Goal: Communication & Community: Answer question/provide support

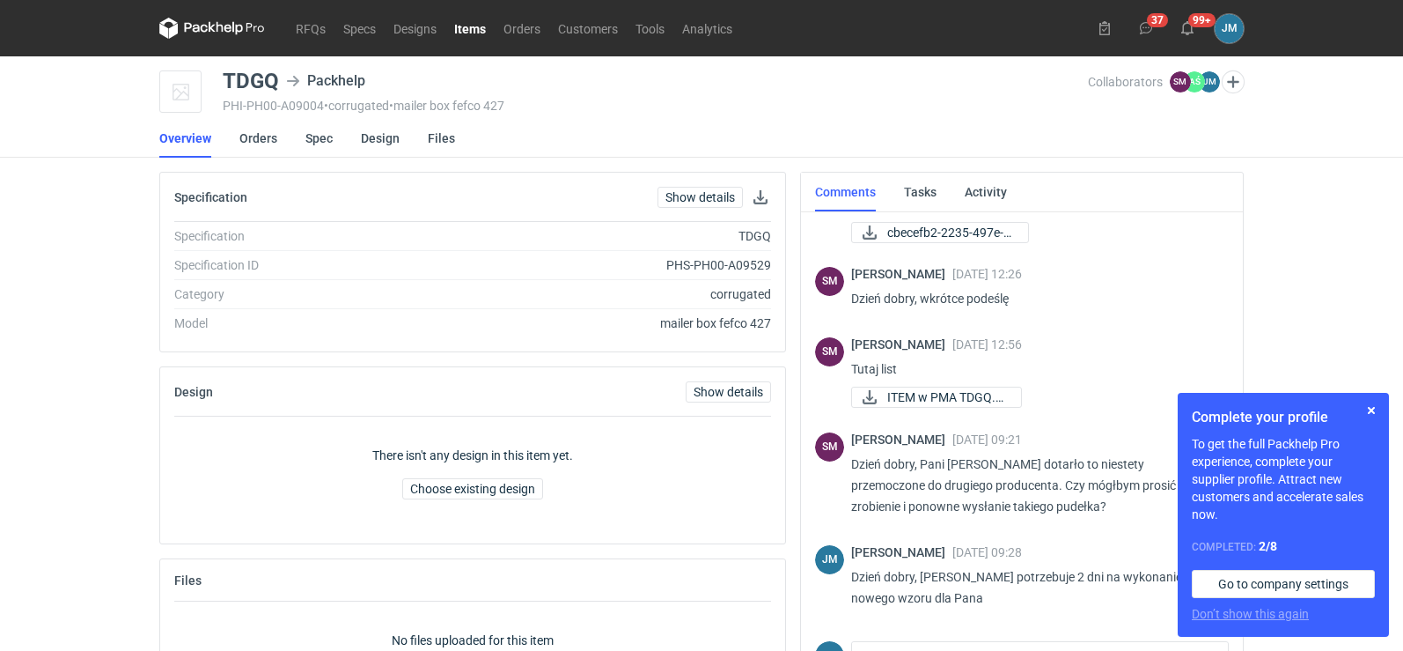
scroll to position [478, 0]
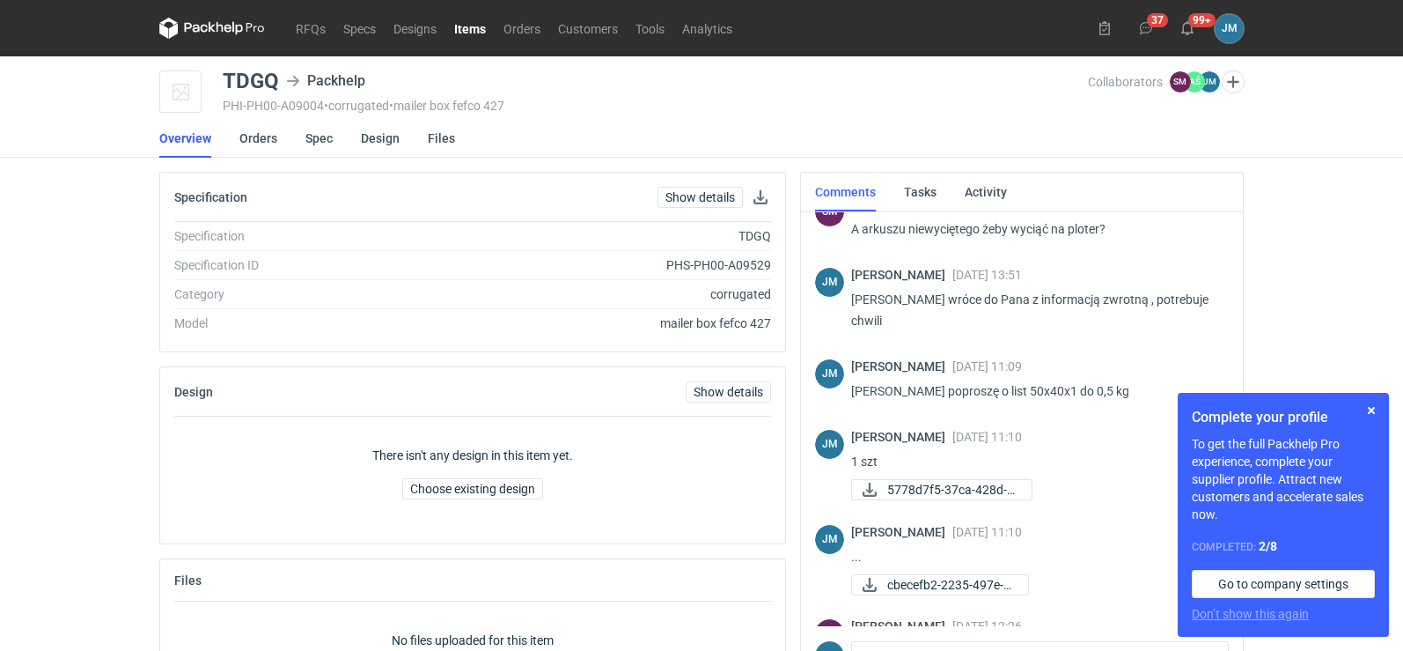
drag, startPoint x: 1038, startPoint y: 389, endPoint x: 1147, endPoint y: 403, distance: 110.1
click at [1147, 403] on div "[PERSON_NAME] [DATE] 11:09 [PERSON_NAME] poproszę o list 50x40x1 do 0,5 kg" at bounding box center [1033, 383] width 364 height 49
copy p "50x40x1 do 0,5 kg"
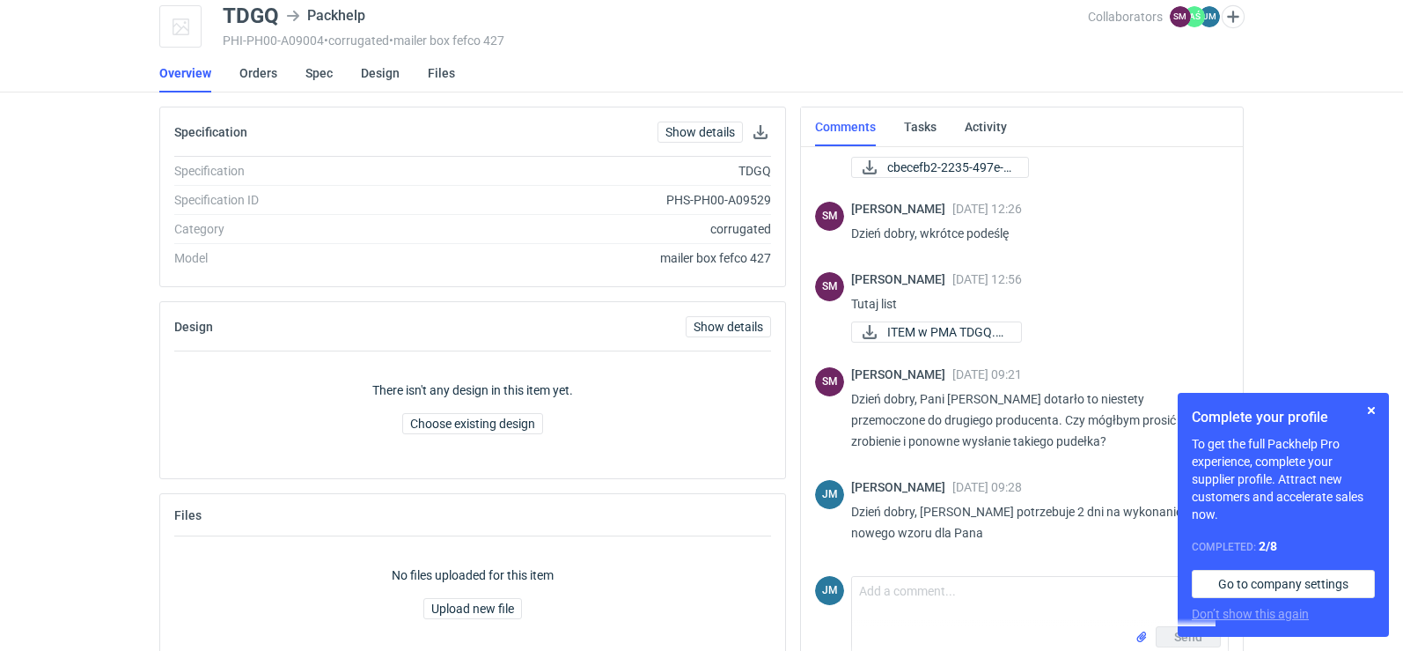
scroll to position [99, 0]
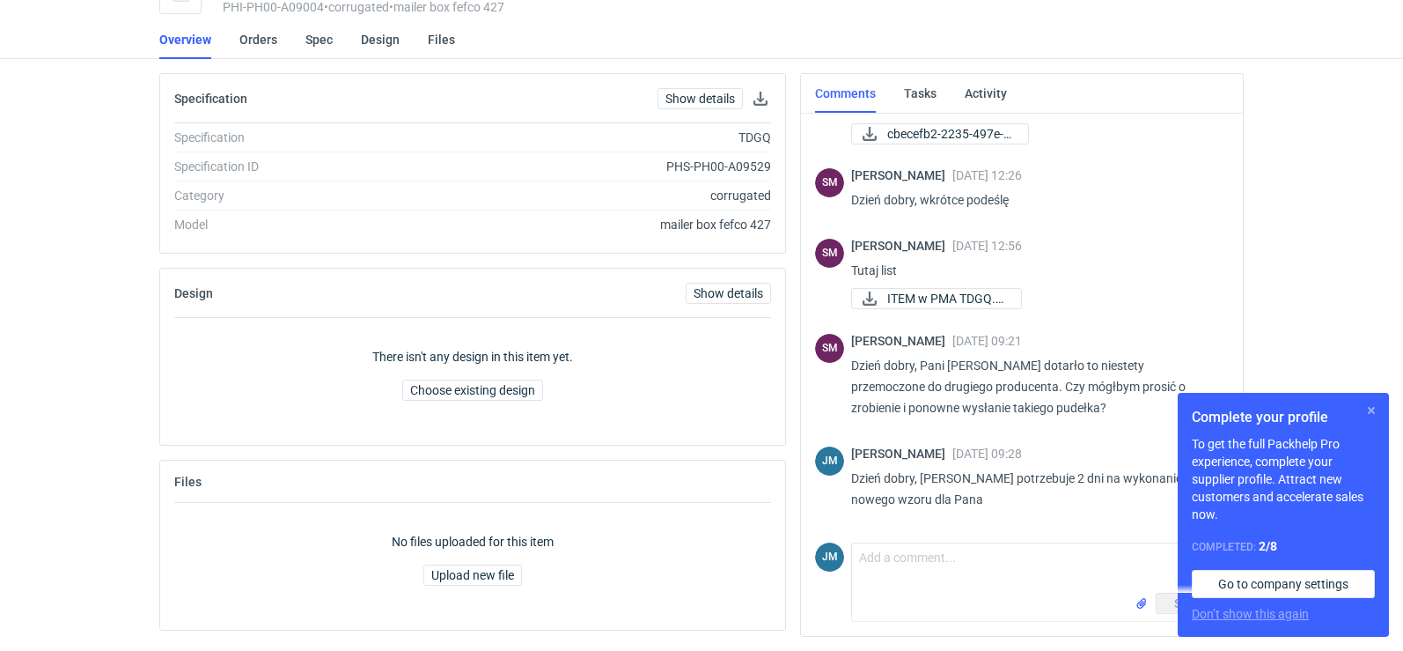
click at [1369, 414] on button "button" at bounding box center [1371, 410] width 21 height 21
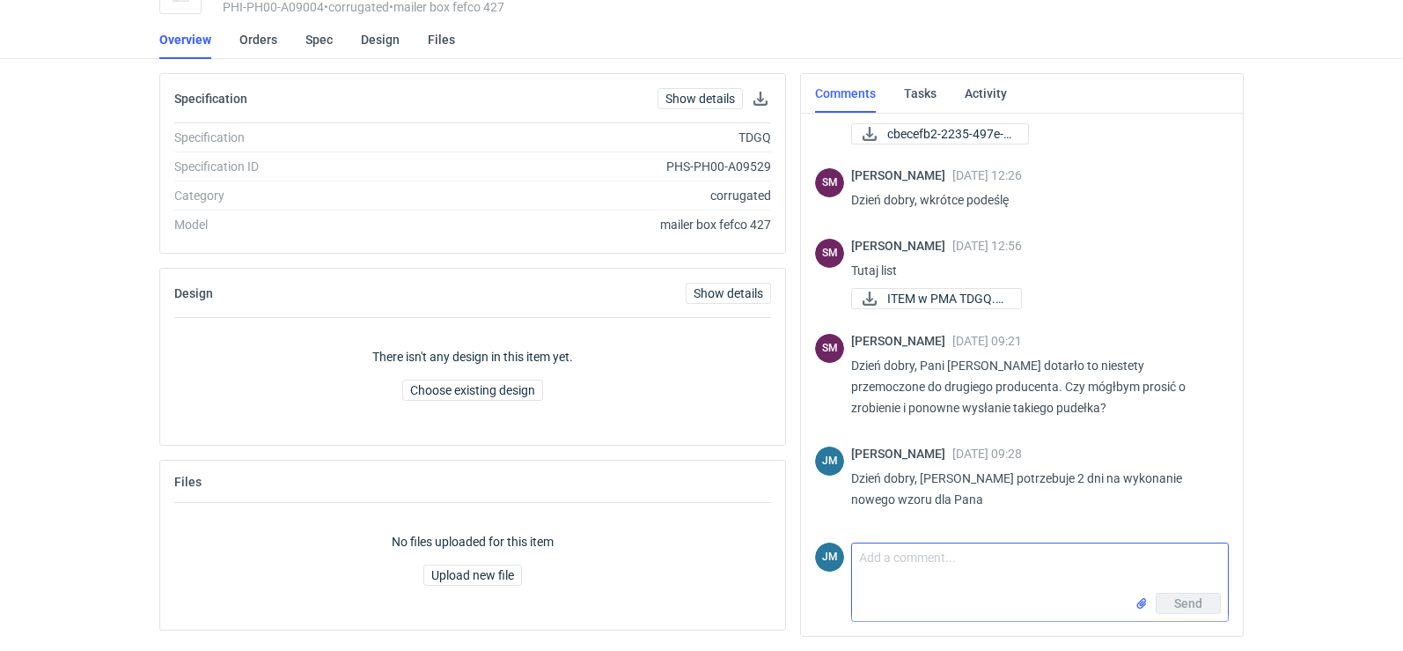
click at [1016, 571] on textarea "Comment message" at bounding box center [1040, 567] width 376 height 49
type textarea "w"
paste textarea "50x40x1 do 0,5 kg"
type textarea "[PERSON_NAME] wymiary paczki 50x40x1 do 0,5 kg"
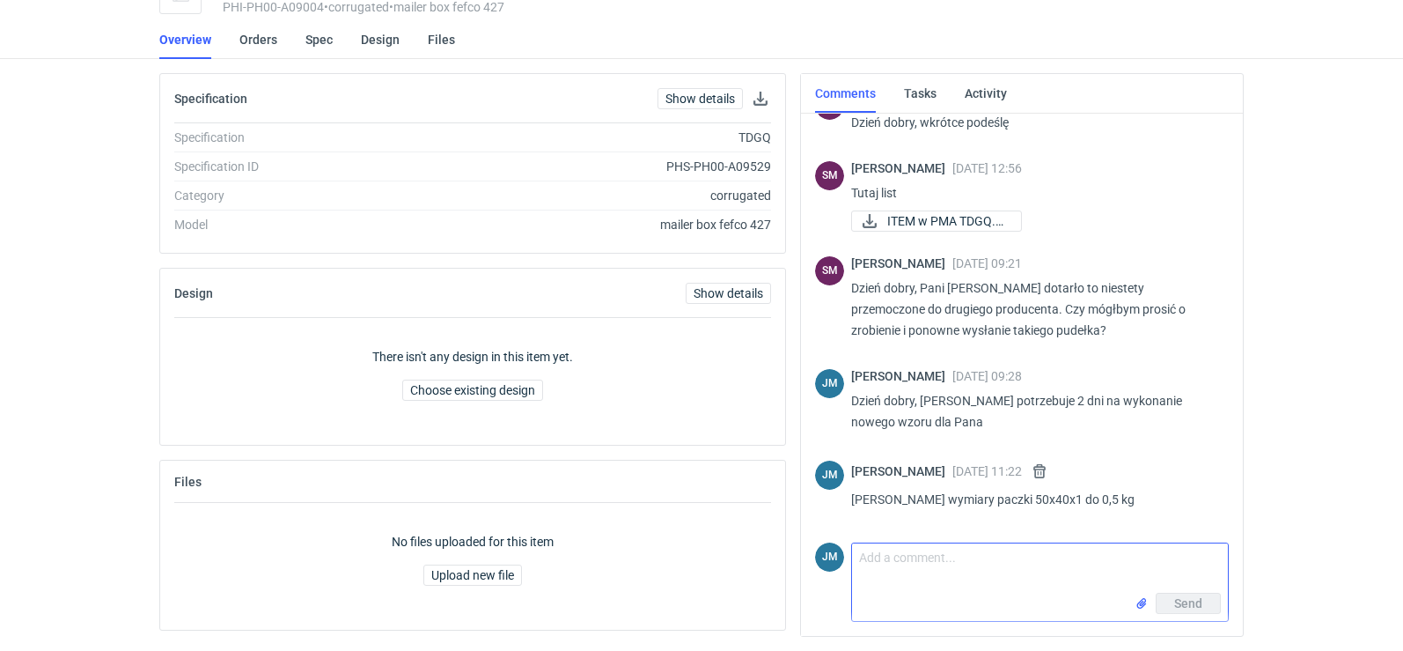
scroll to position [0, 0]
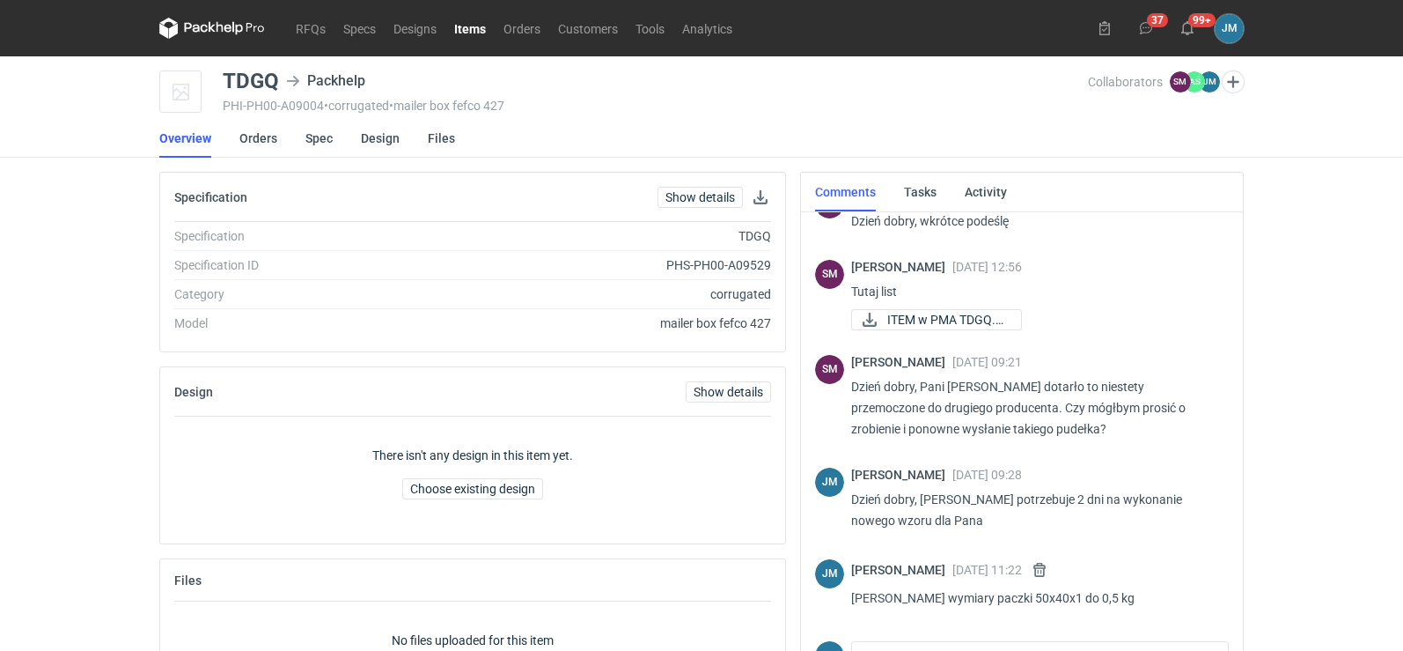
click at [213, 23] on icon at bounding box center [212, 28] width 106 height 21
